Goal: Answer question/provide support

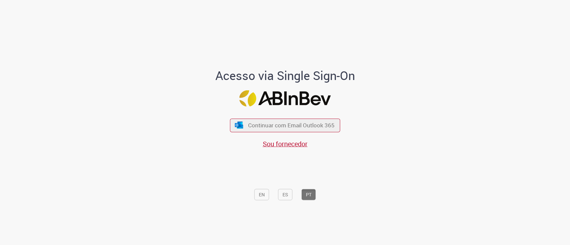
click at [249, 134] on div "Continuar com Email Outlook 365 Sou fornecedor" at bounding box center [285, 130] width 110 height 37
click at [267, 126] on span "Continuar com Email Outlook 365" at bounding box center [291, 126] width 88 height 8
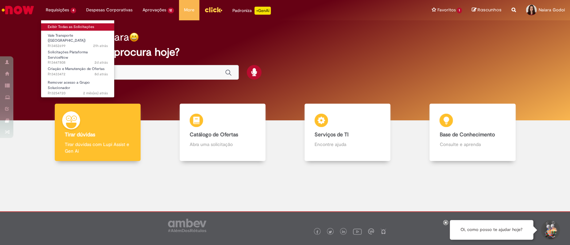
drag, startPoint x: 50, startPoint y: 17, endPoint x: 50, endPoint y: 23, distance: 6.0
click at [50, 18] on li "Requisições 4 Exibir Todas as Solicitações Vale Transporte (VT) 21h atrás 21 ho…" at bounding box center [61, 10] width 40 height 20
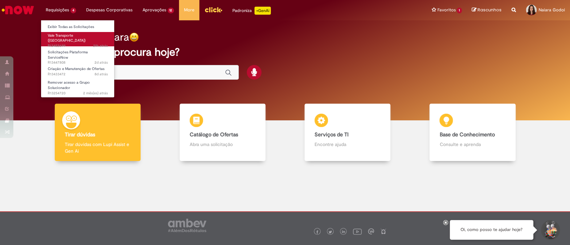
click at [50, 43] on span "21h atrás 21 horas atrás R13452699" at bounding box center [78, 45] width 60 height 5
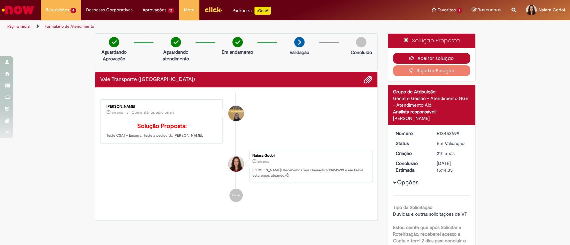
click at [427, 60] on button "Aceitar solução" at bounding box center [431, 58] width 77 height 11
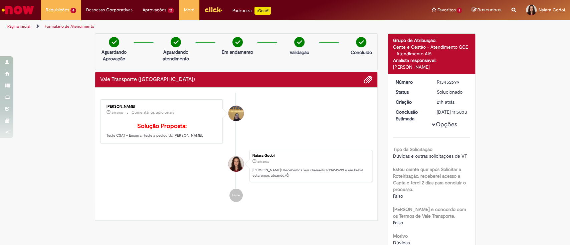
click at [293, 113] on li "Amanda de Campos Gomes do Nascimento 21h atrás 21 horas atrás Comentários adici…" at bounding box center [236, 122] width 272 height 44
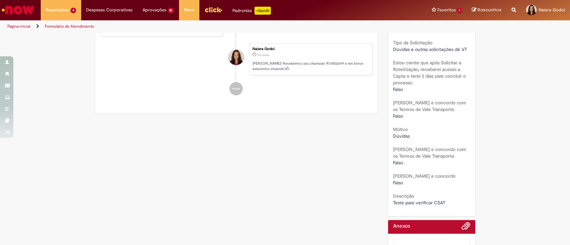
scroll to position [150, 0]
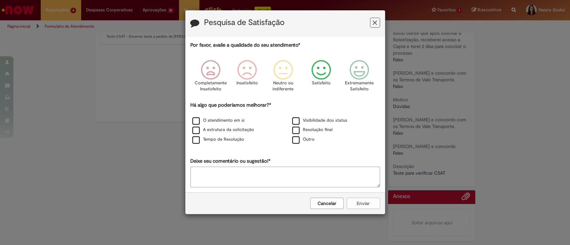
click at [329, 70] on icon "Feedback" at bounding box center [321, 70] width 25 height 20
click at [218, 138] on label "Tempo de Resolução" at bounding box center [218, 140] width 52 height 6
drag, startPoint x: 298, startPoint y: 184, endPoint x: 304, endPoint y: 185, distance: 5.8
click at [302, 184] on textarea "Deixe seu comentário ou sugestão!*" at bounding box center [285, 177] width 190 height 21
type textarea "*"
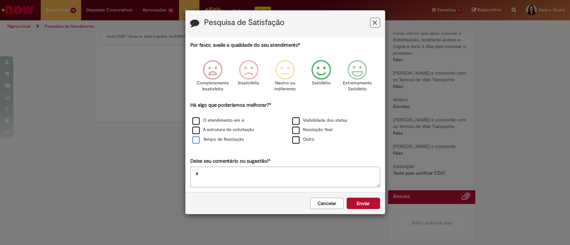
click at [205, 138] on label "Tempo de Resolução" at bounding box center [218, 140] width 52 height 6
drag, startPoint x: 216, startPoint y: 156, endPoint x: 190, endPoint y: 166, distance: 28.2
click at [179, 158] on div "Pesquisa de Satisfação Por favor, avalie a qualidade do seu atendimento* Comple…" at bounding box center [285, 122] width 570 height 245
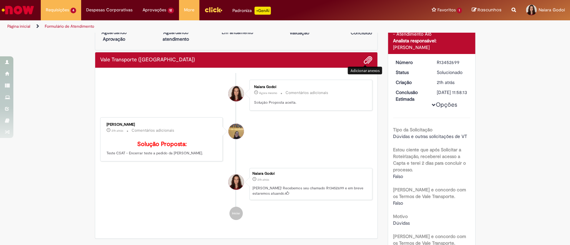
scroll to position [44, 0]
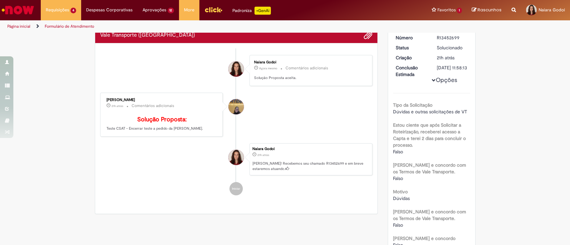
click at [348, 109] on li "Amanda de Campos Gomes do Nascimento 21h atrás 21 horas atrás Comentários adici…" at bounding box center [236, 115] width 272 height 44
click at [427, 126] on div "Verificar Código de Barras Aguardando Aprovação Aguardando atendimento Em andam…" at bounding box center [285, 163] width 570 height 349
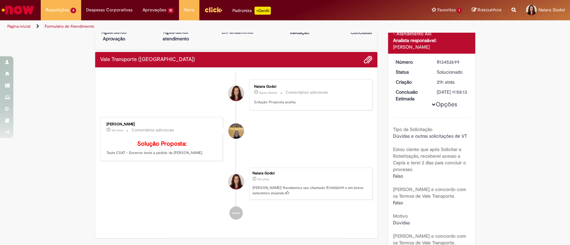
scroll to position [0, 0]
